Goal: Understand process/instructions: Learn how to perform a task or action

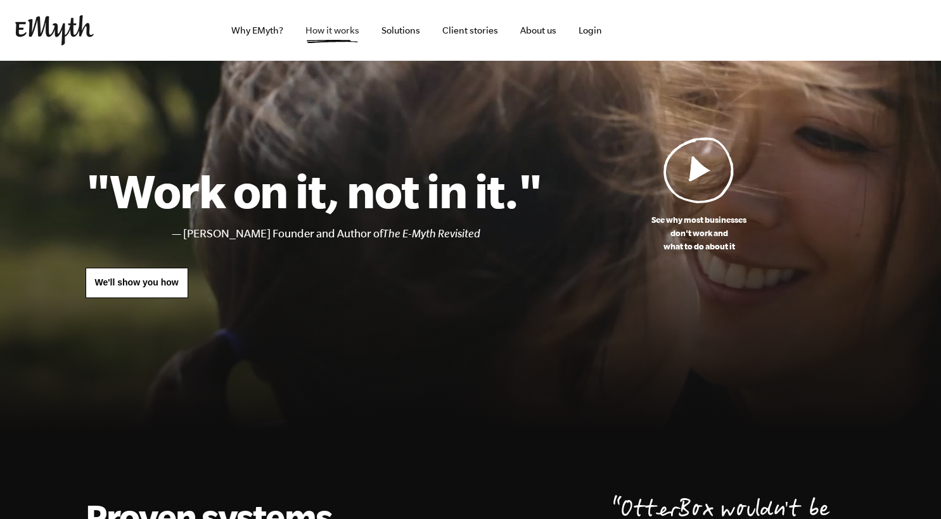
click at [348, 33] on link "How it works" at bounding box center [332, 30] width 74 height 61
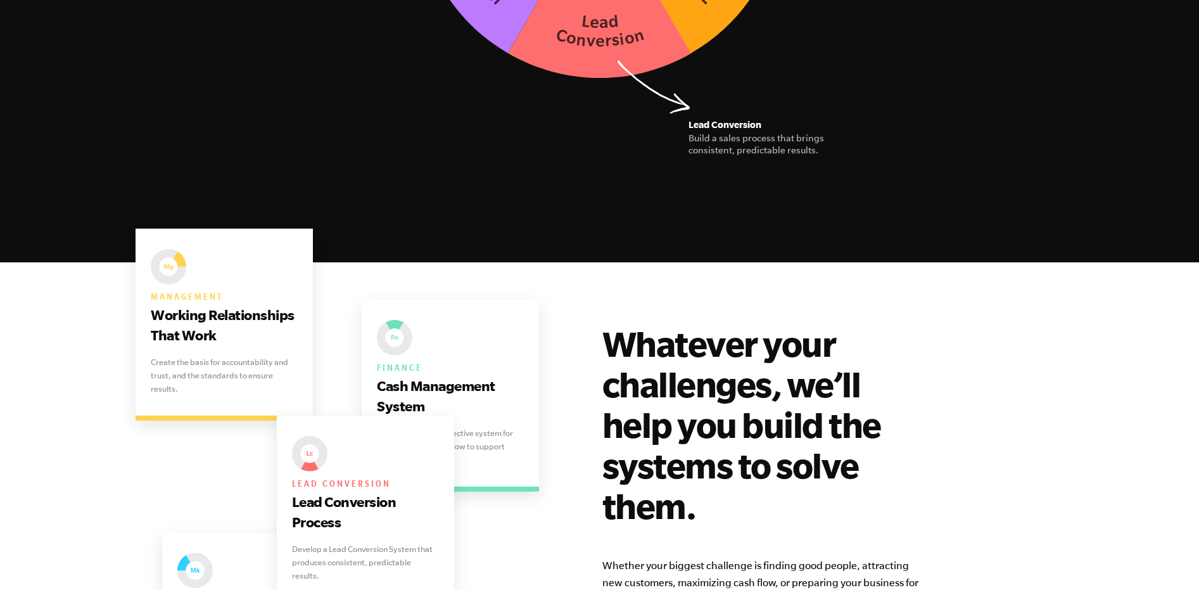
scroll to position [2648, 0]
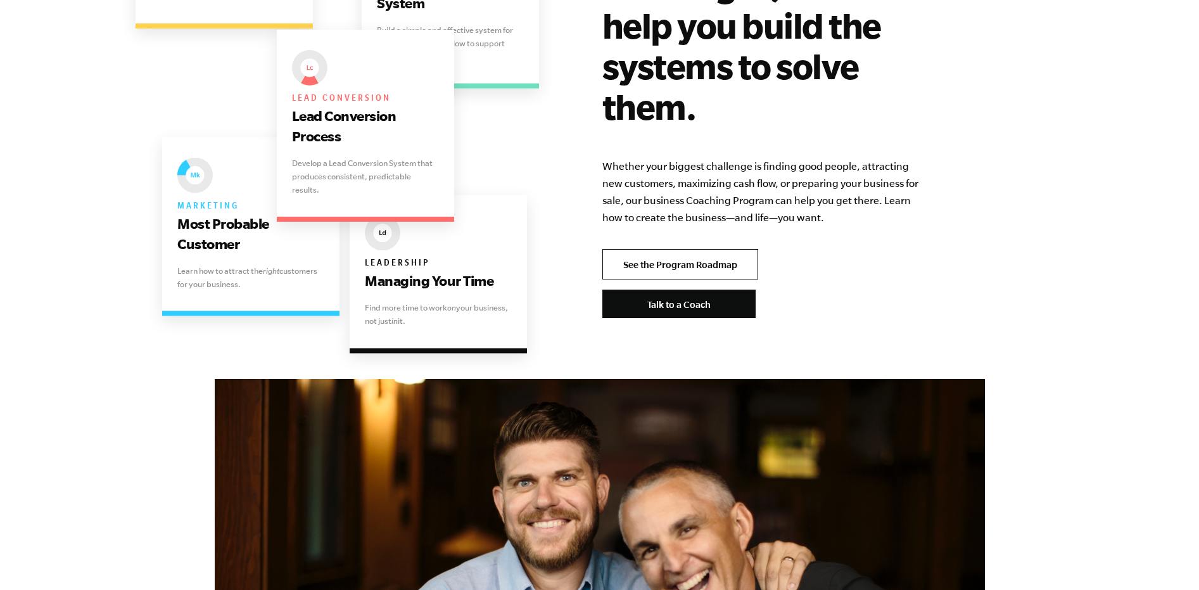
click at [652, 249] on link "See the Program Roadmap" at bounding box center [680, 264] width 156 height 30
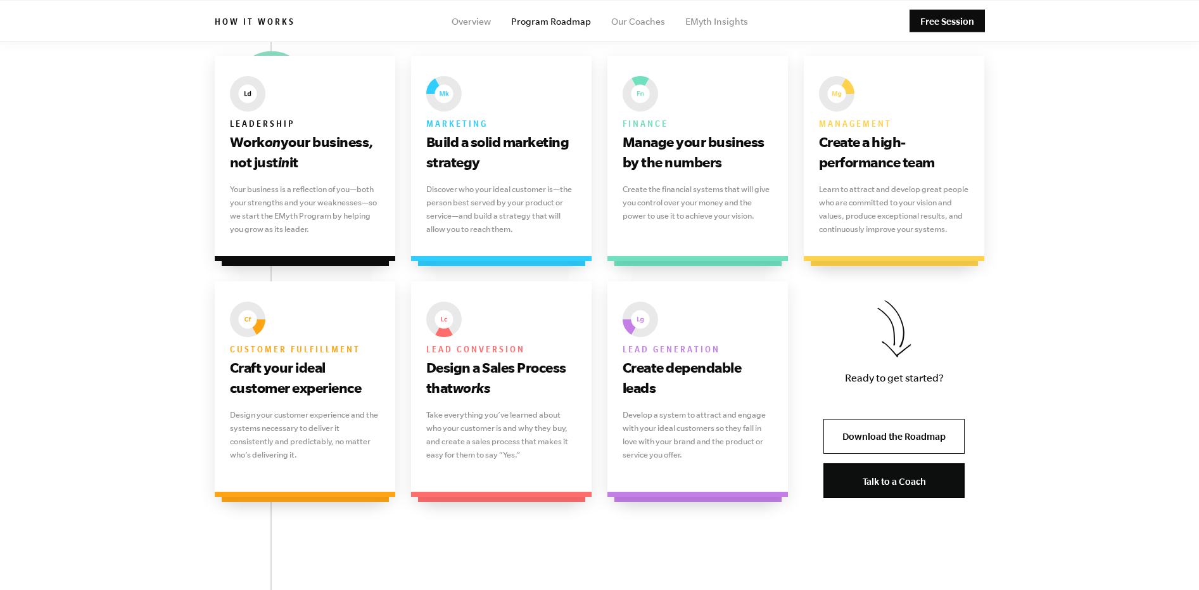
scroll to position [811, 0]
